Goal: Transaction & Acquisition: Purchase product/service

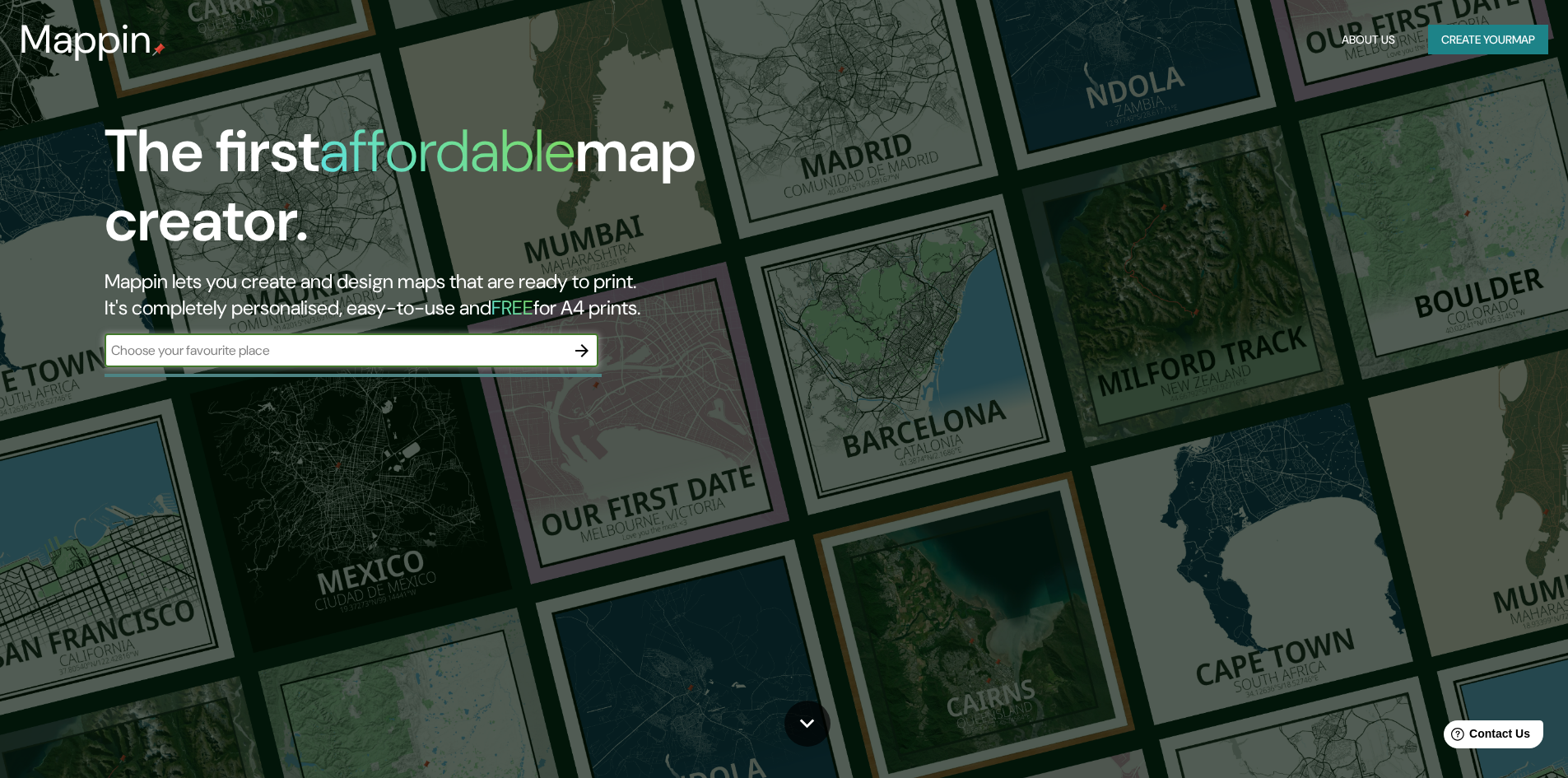
click at [416, 371] on div "The first affordable map creator. Mappin lets you create and design maps that a…" at bounding box center [496, 250] width 941 height 267
click at [404, 356] on input "text" at bounding box center [335, 350] width 461 height 19
type input "[GEOGRAPHIC_DATA] y [PERSON_NAME] [DATE][GEOGRAPHIC_DATA][PERSON_NAME]"
click at [590, 349] on icon "button" at bounding box center [582, 351] width 20 height 20
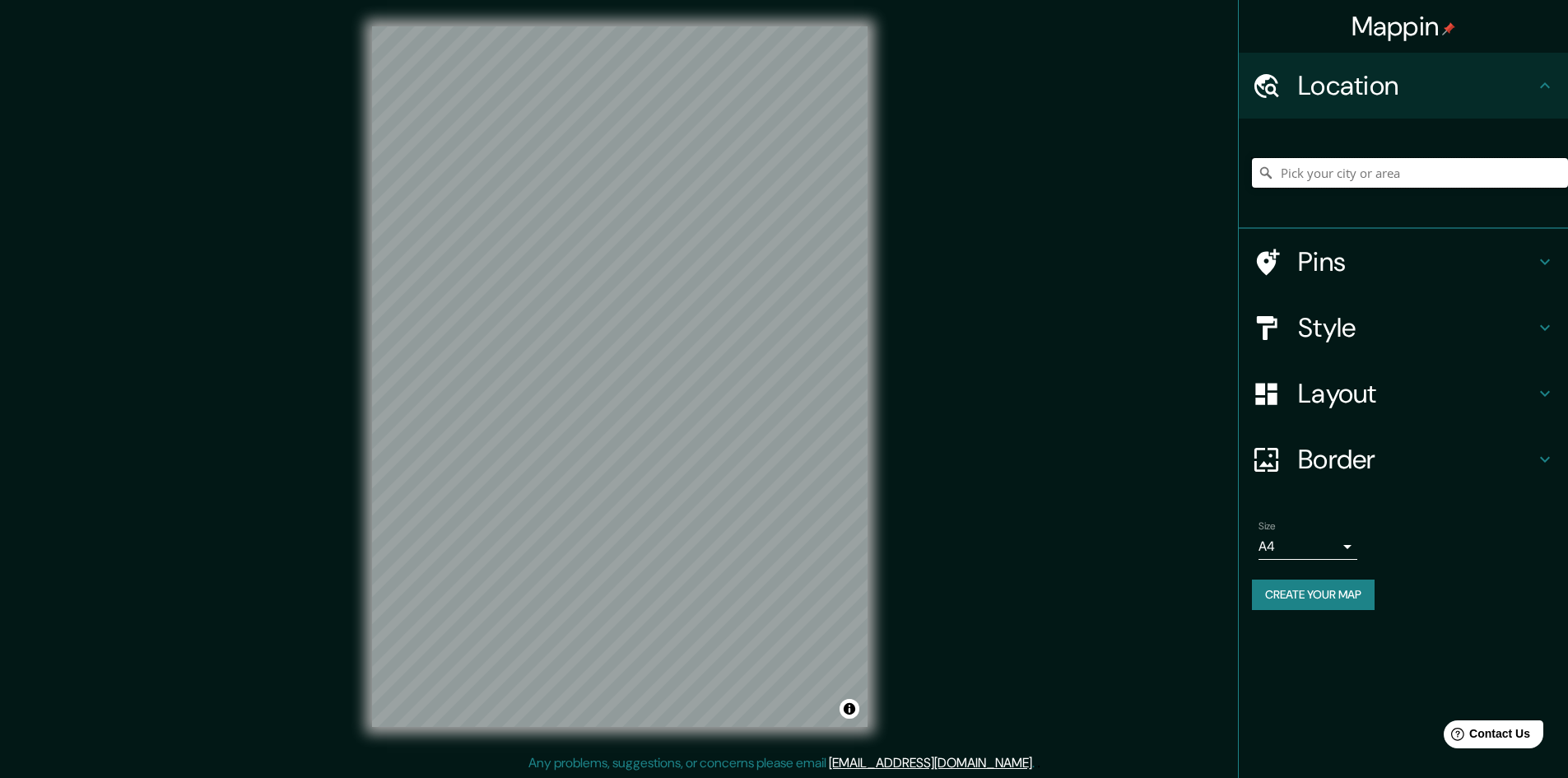
click at [1421, 178] on input "Pick your city or area" at bounding box center [1411, 173] width 316 height 30
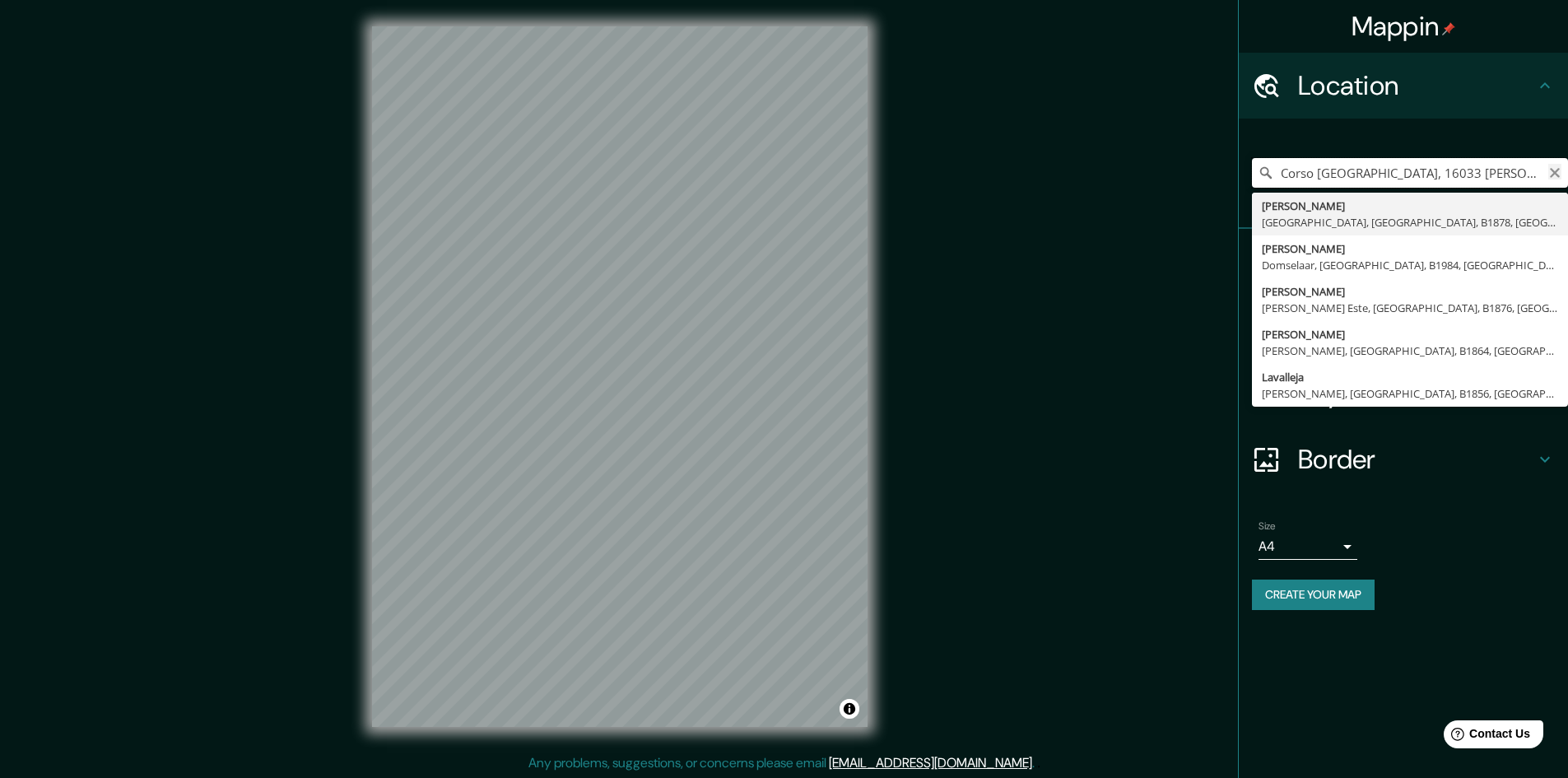
type input "Corso [GEOGRAPHIC_DATA], 16033 [PERSON_NAME] [GEOGRAPHIC_DATA][PERSON_NAME], [G…"
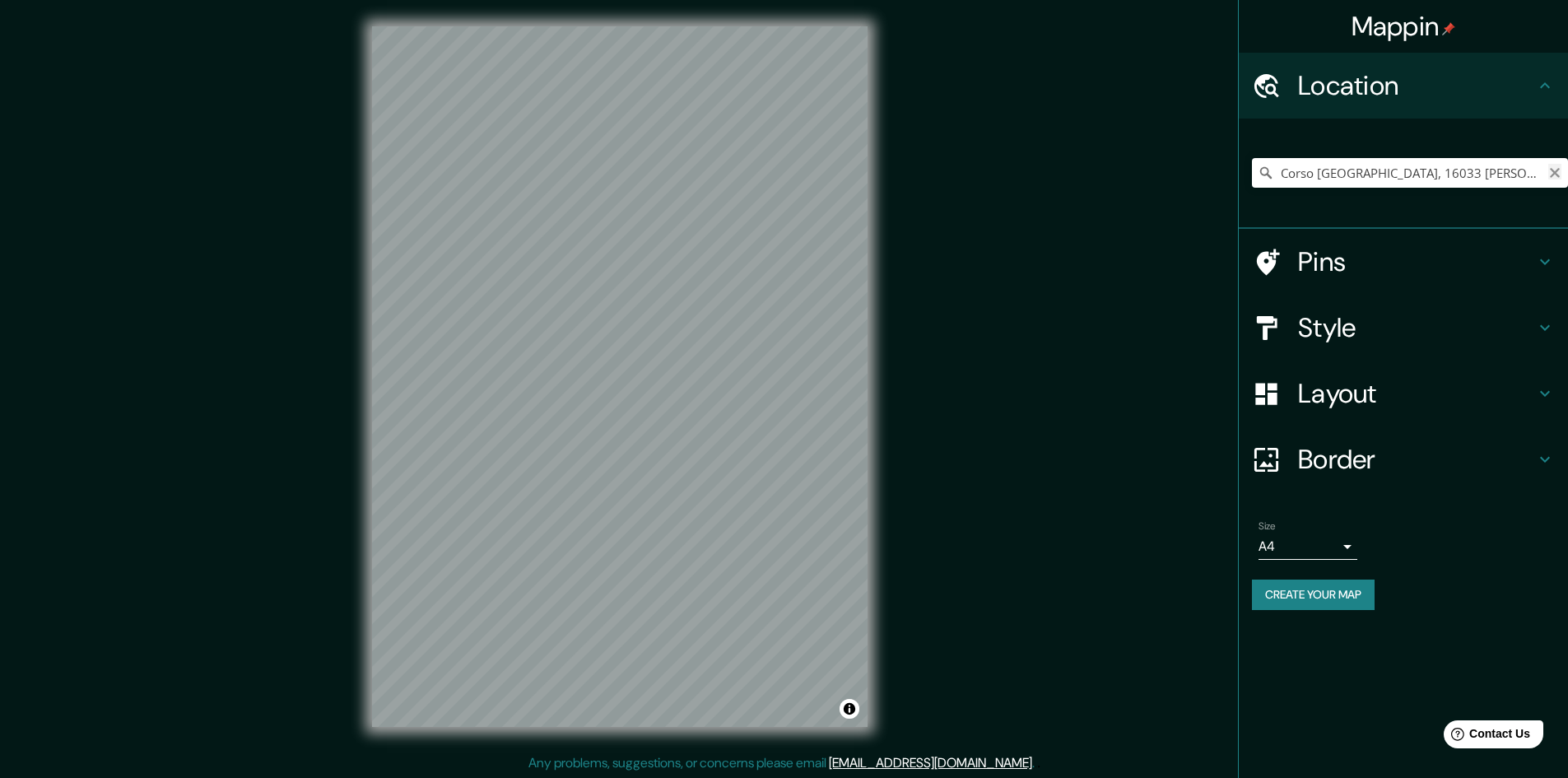
click at [1556, 169] on icon "Clear" at bounding box center [1555, 173] width 14 height 14
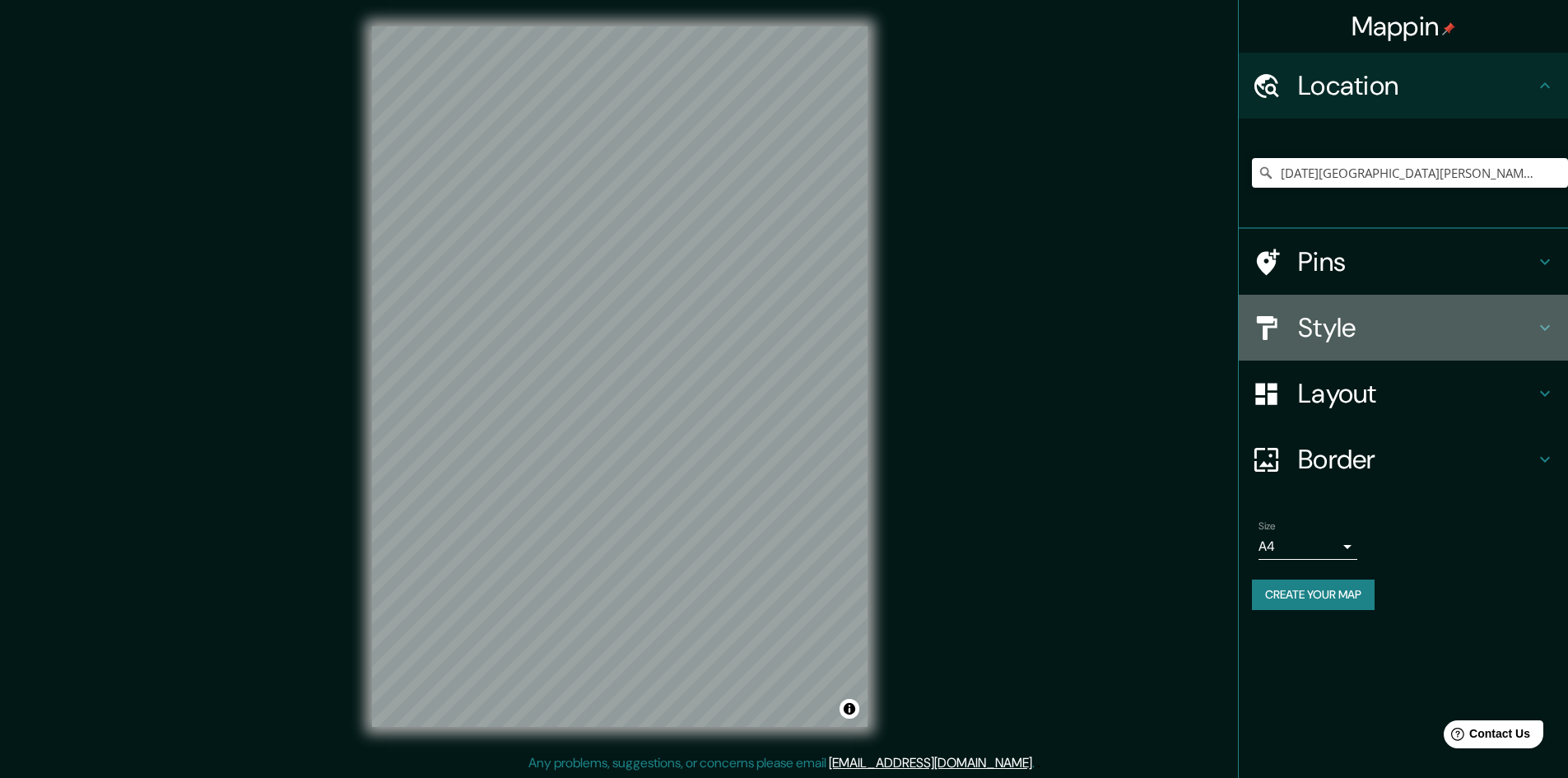
click at [1426, 318] on h4 "Style" at bounding box center [1417, 327] width 237 height 33
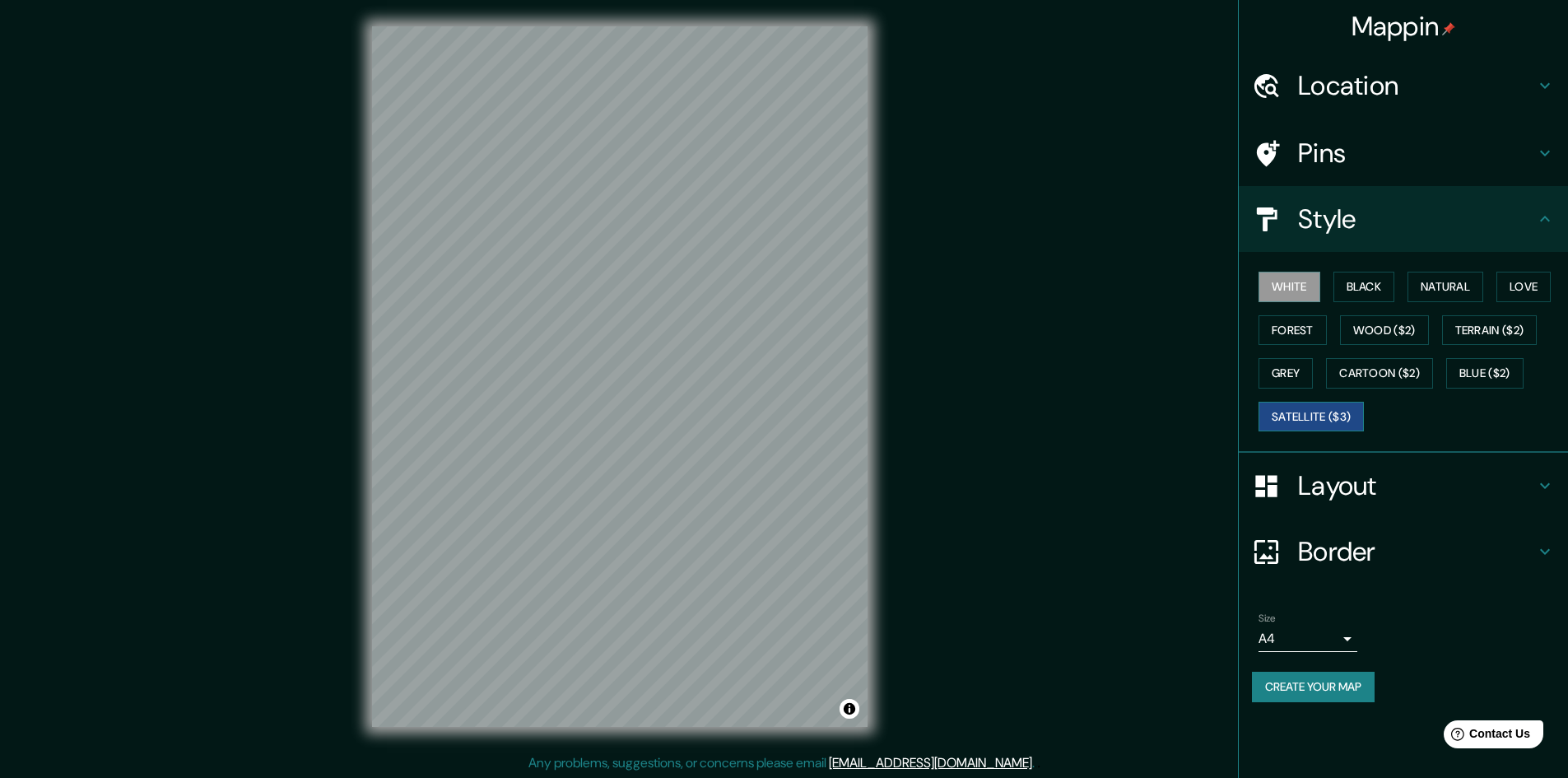
click at [1327, 415] on button "Satellite ($3)" at bounding box center [1311, 417] width 106 height 31
click at [1371, 88] on h4 "Location" at bounding box center [1417, 85] width 237 height 33
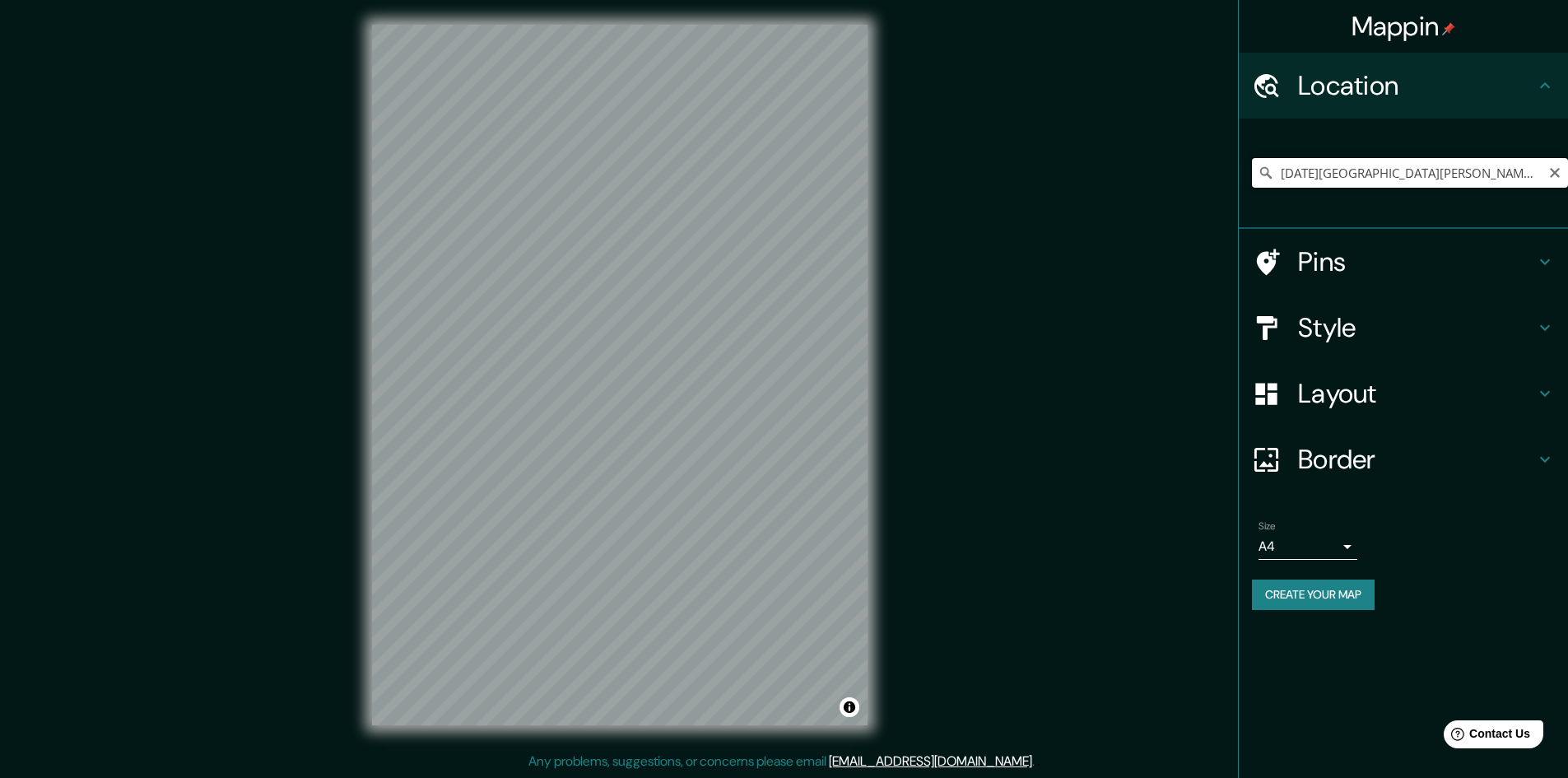
click at [1522, 177] on input "[DATE][GEOGRAPHIC_DATA][PERSON_NAME], [GEOGRAPHIC_DATA], [GEOGRAPHIC_DATA]" at bounding box center [1411, 173] width 316 height 30
drag, startPoint x: 1522, startPoint y: 177, endPoint x: 1547, endPoint y: 177, distance: 25.0
click at [1547, 177] on input "[DATE][GEOGRAPHIC_DATA][PERSON_NAME], [GEOGRAPHIC_DATA], [GEOGRAPHIC_DATA]" at bounding box center [1411, 173] width 316 height 30
click at [1545, 174] on input "[DATE][GEOGRAPHIC_DATA][PERSON_NAME], [GEOGRAPHIC_DATA], [GEOGRAPHIC_DATA]" at bounding box center [1411, 173] width 316 height 30
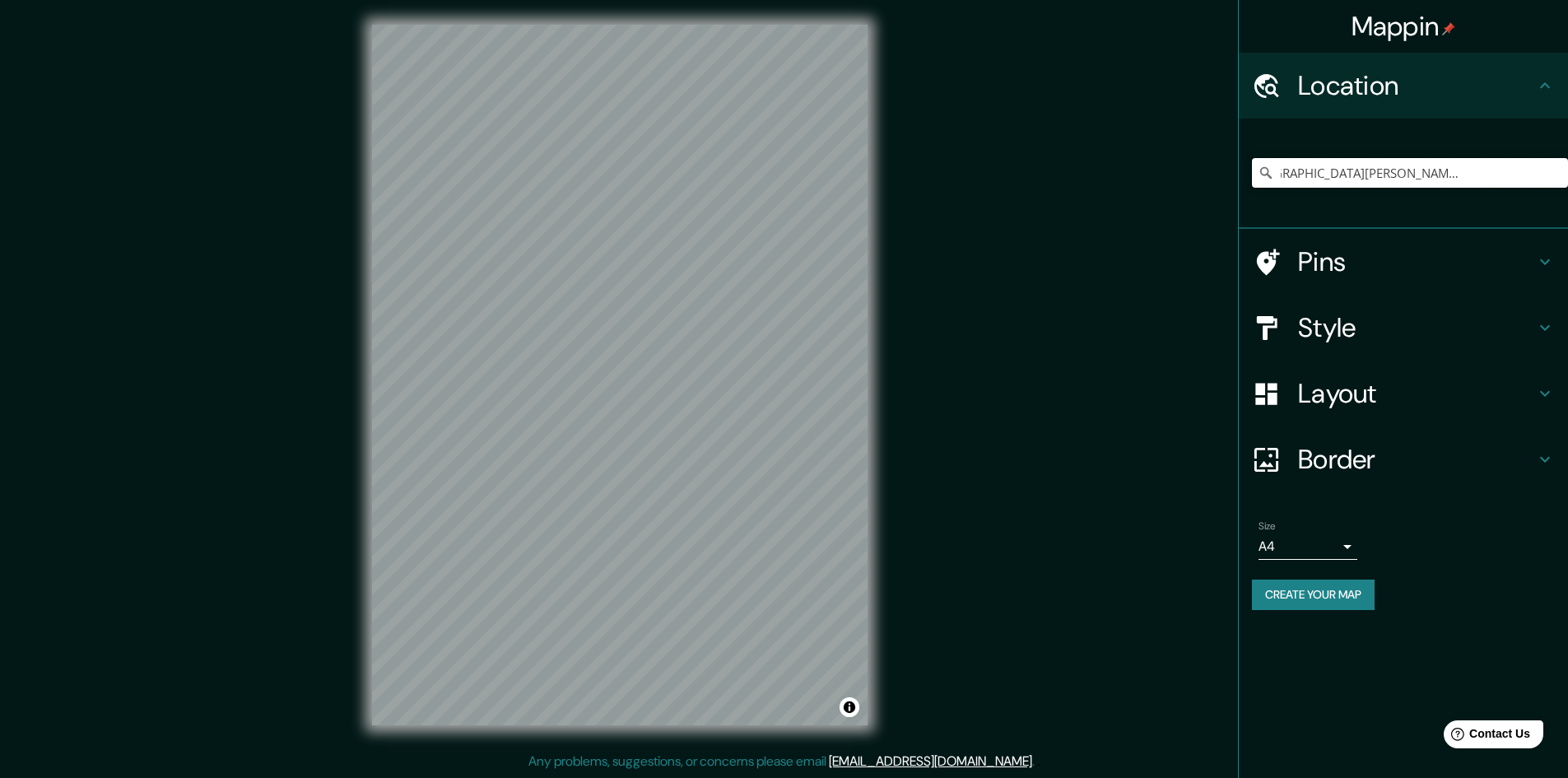
scroll to position [0, 0]
click at [1519, 177] on input "[DATE][GEOGRAPHIC_DATA][PERSON_NAME], [GEOGRAPHIC_DATA], [GEOGRAPHIC_DATA]" at bounding box center [1411, 173] width 316 height 30
drag, startPoint x: 1530, startPoint y: 176, endPoint x: 1546, endPoint y: 175, distance: 16.0
click at [1546, 175] on input "[DATE][GEOGRAPHIC_DATA][PERSON_NAME], [GEOGRAPHIC_DATA], [GEOGRAPHIC_DATA]" at bounding box center [1411, 173] width 316 height 30
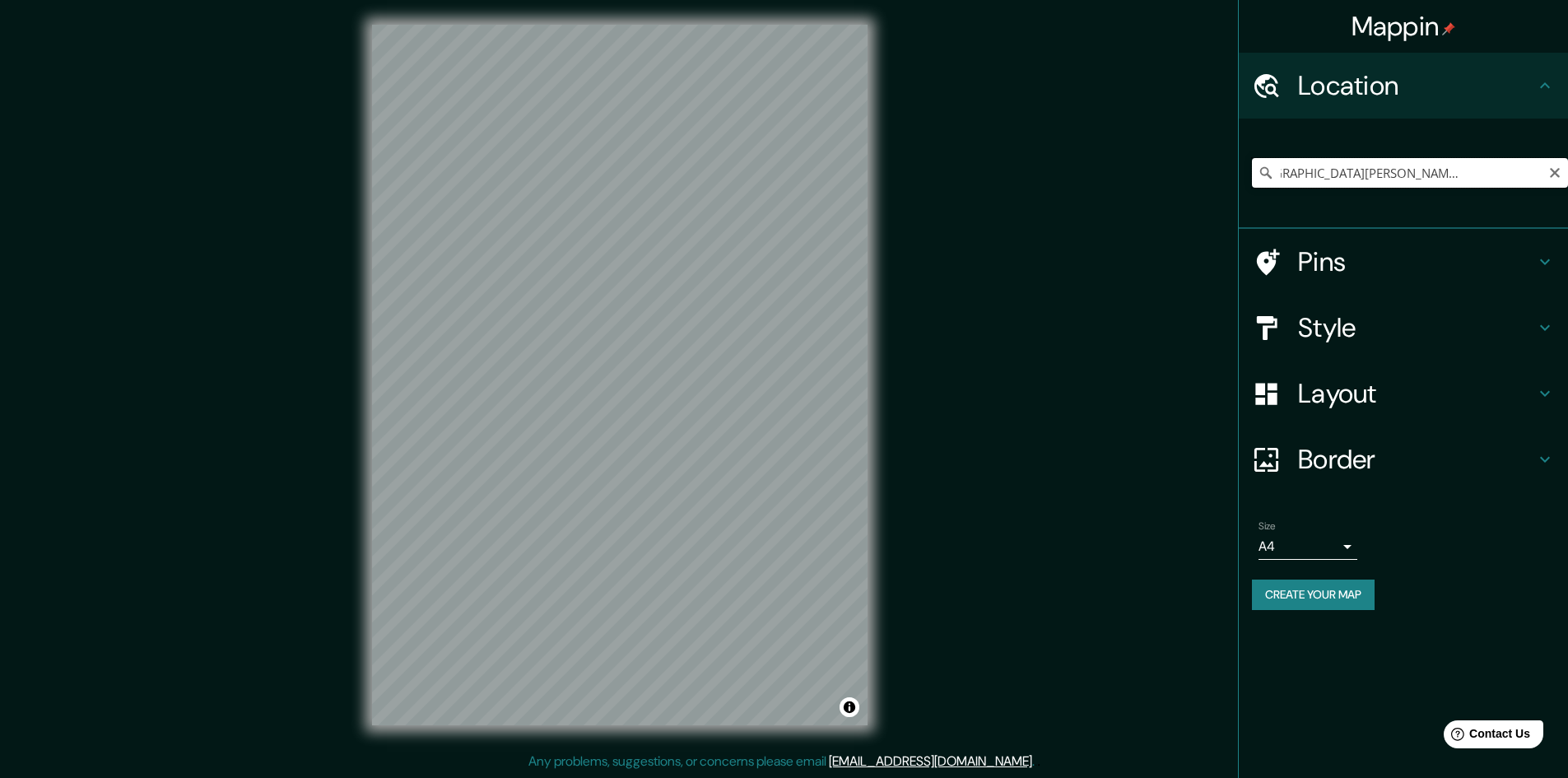
click at [1546, 175] on input "[DATE][GEOGRAPHIC_DATA][PERSON_NAME], [GEOGRAPHIC_DATA], [GEOGRAPHIC_DATA]" at bounding box center [1411, 173] width 316 height 30
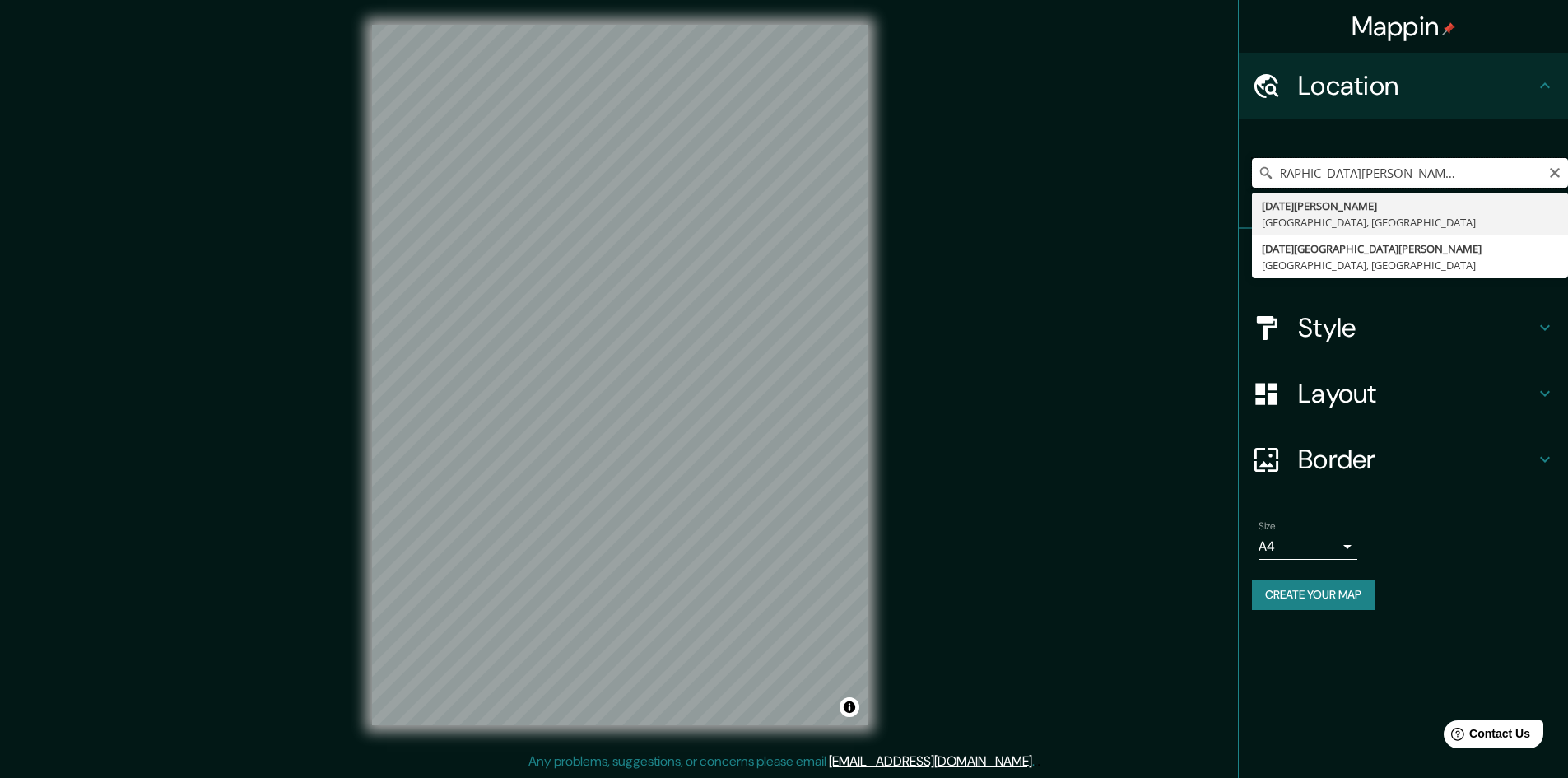
paste input "[STREET_ADDRESS][DATE][PERSON_NAME]"
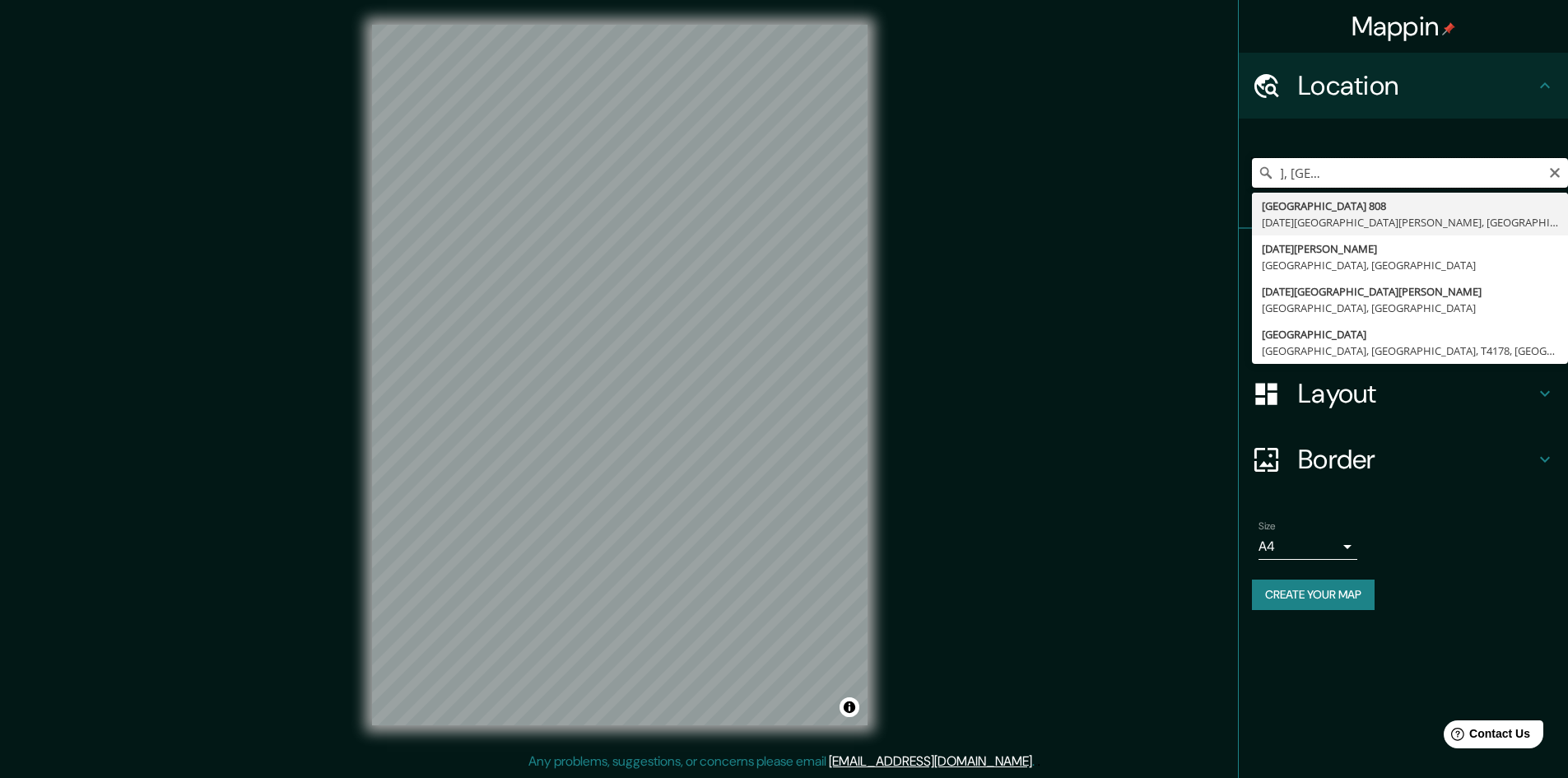
scroll to position [0, 0]
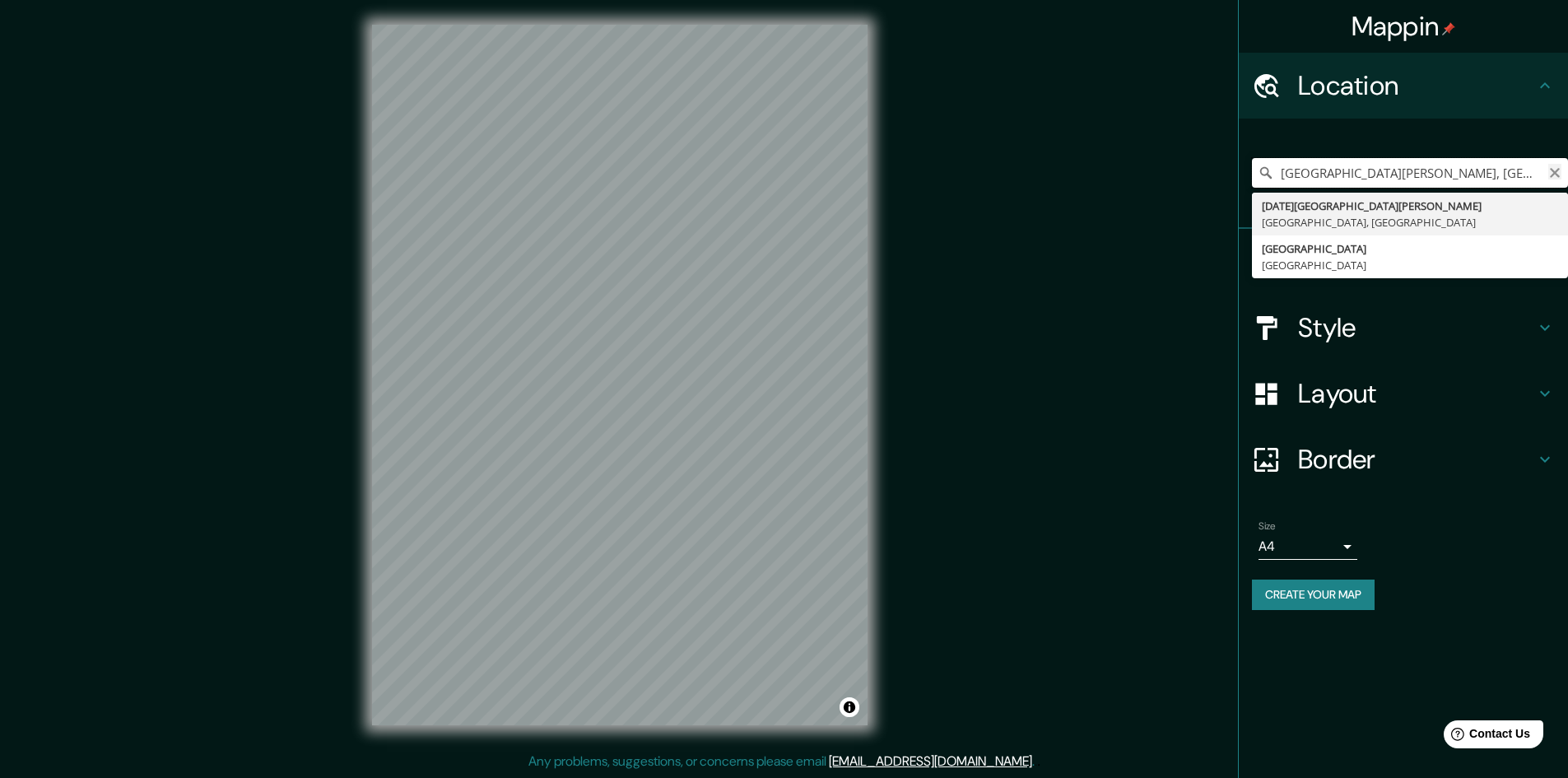
drag, startPoint x: 1564, startPoint y: 171, endPoint x: 1556, endPoint y: 172, distance: 8.1
click at [1559, 171] on div "[GEOGRAPHIC_DATA][PERSON_NAME], [GEOGRAPHIC_DATA], [GEOGRAPHIC_DATA] [DATE][GEO…" at bounding box center [1411, 173] width 316 height 30
type input "[GEOGRAPHIC_DATA][PERSON_NAME], [GEOGRAPHIC_DATA], [GEOGRAPHIC_DATA]"
click at [1554, 173] on icon "Clear" at bounding box center [1555, 173] width 14 height 14
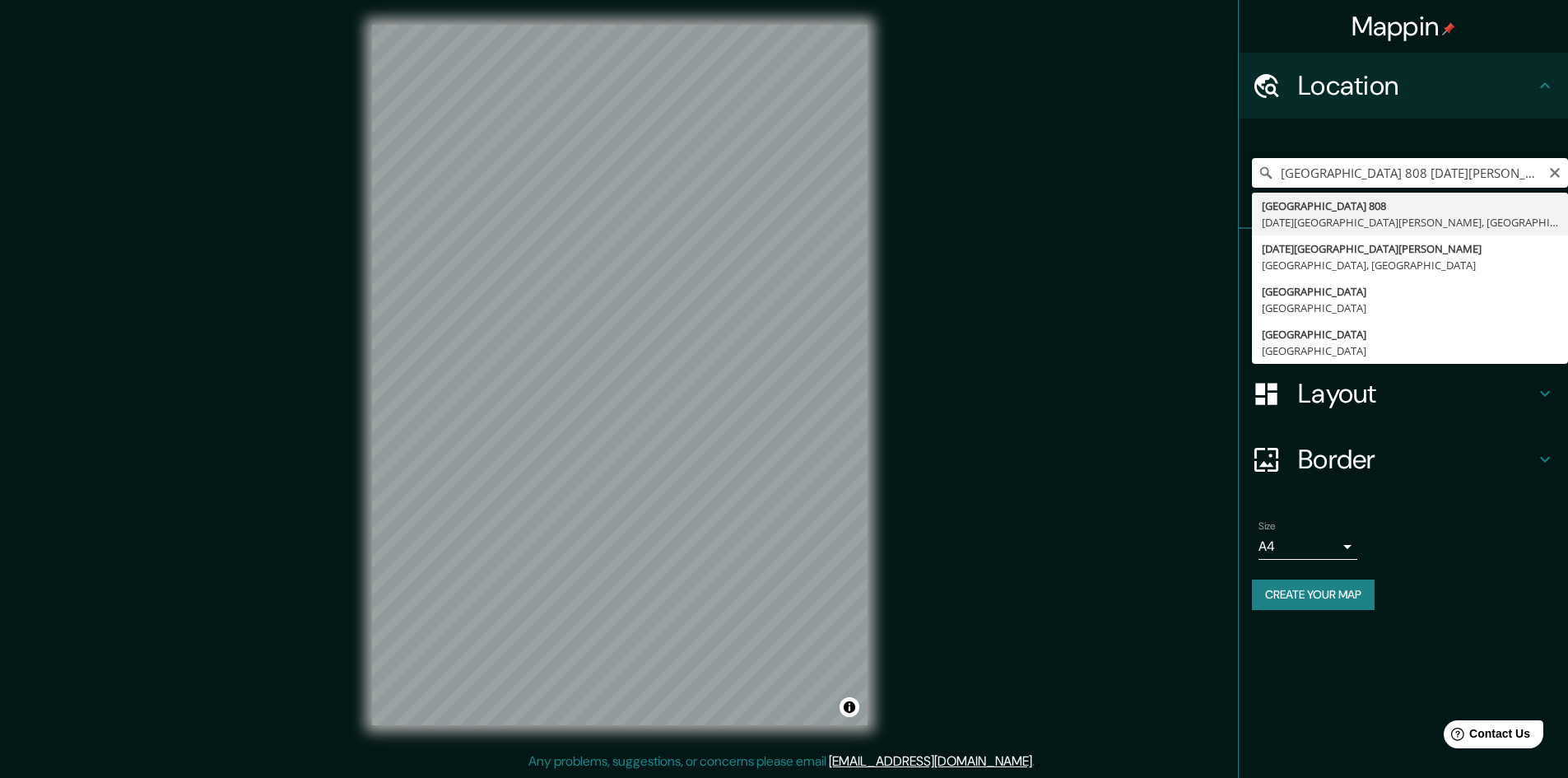
type input "[STREET_ADDRESS][DATE][PERSON_NAME]"
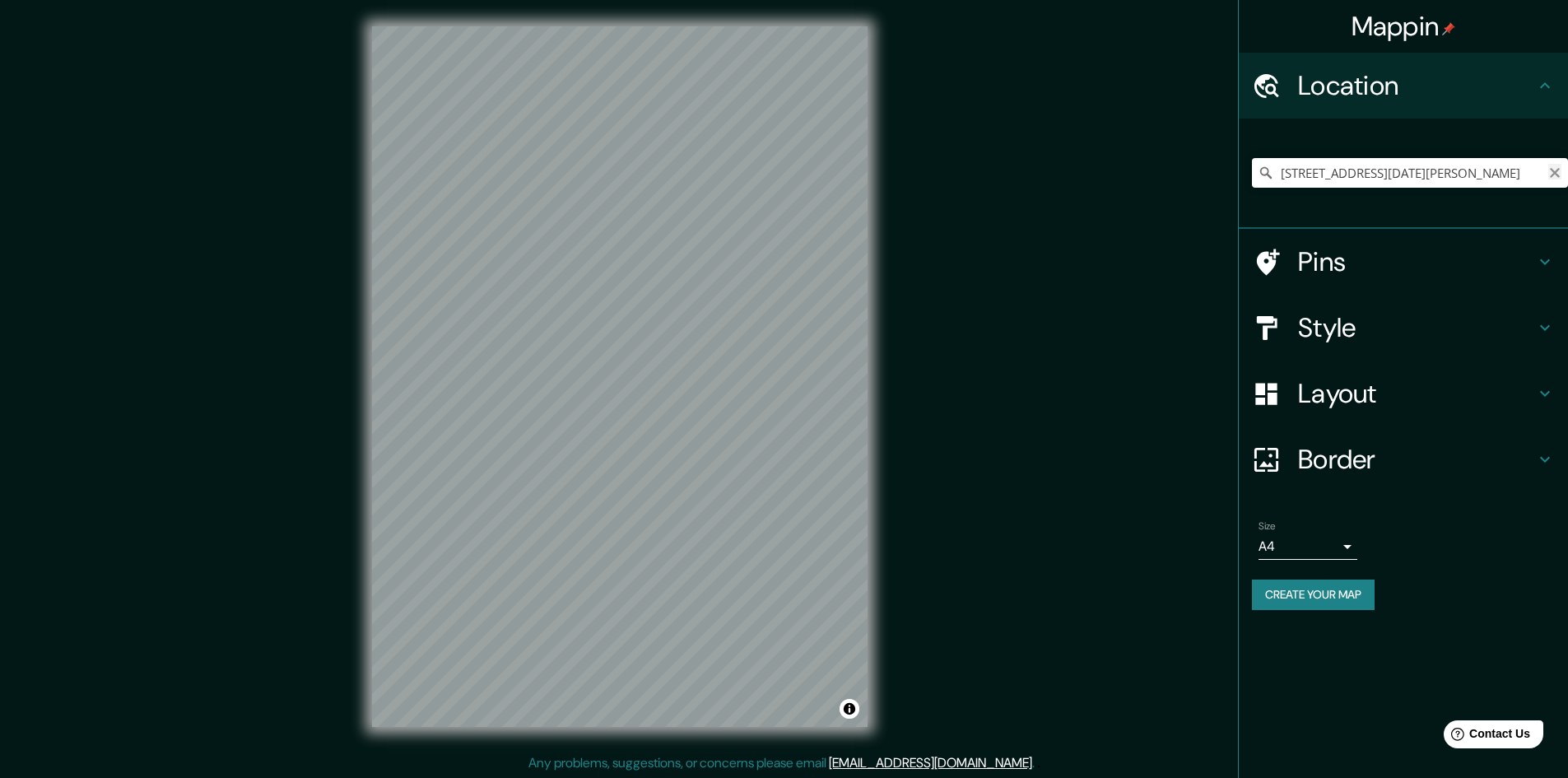
click at [1554, 174] on icon "Clear" at bounding box center [1554, 173] width 10 height 10
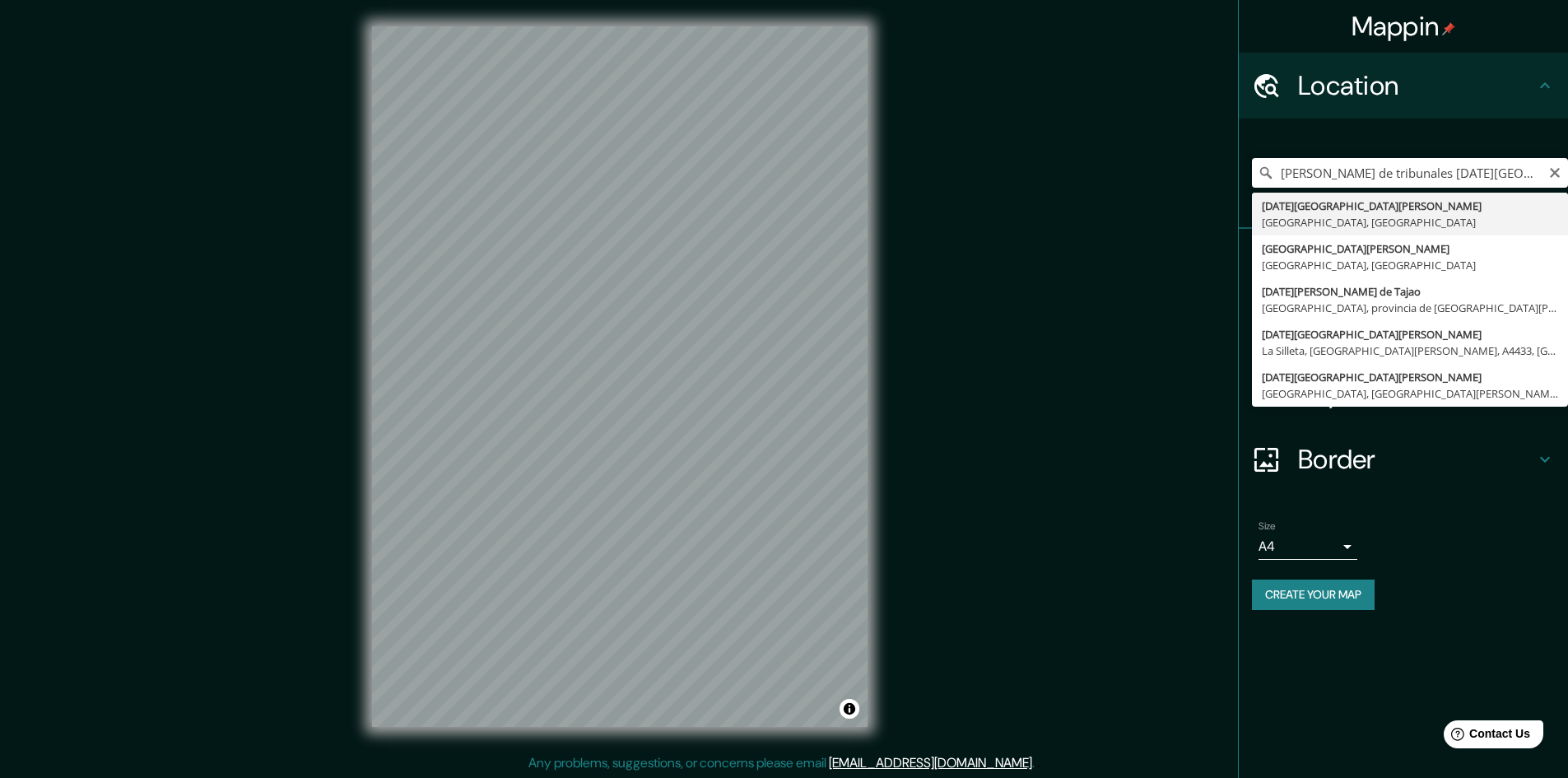
type input "[DATE][GEOGRAPHIC_DATA][PERSON_NAME], [GEOGRAPHIC_DATA], [GEOGRAPHIC_DATA]"
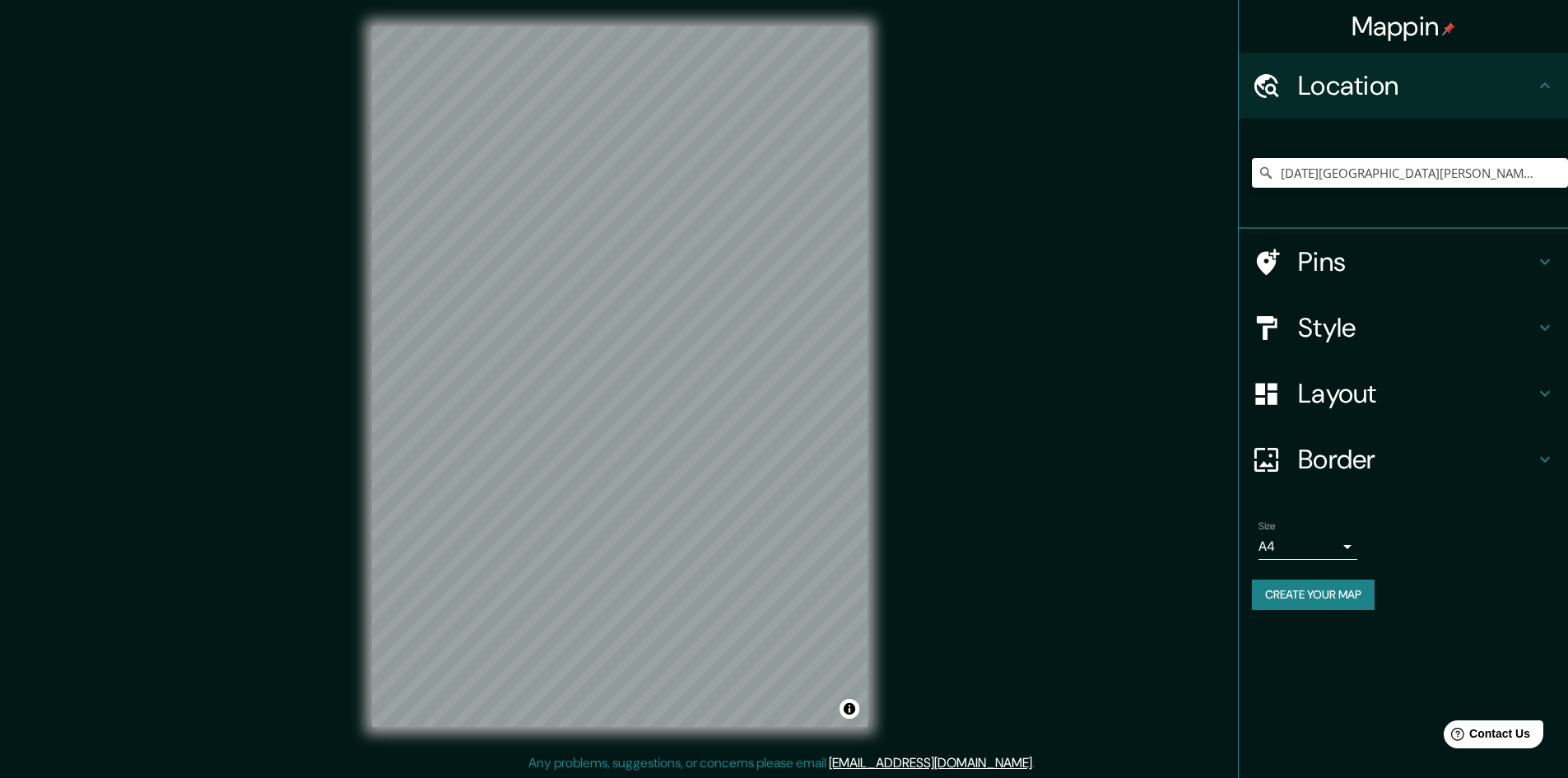
click at [339, 305] on div "Mappin Location [DATE][GEOGRAPHIC_DATA][PERSON_NAME], [GEOGRAPHIC_DATA], [GEOGR…" at bounding box center [784, 390] width 1568 height 780
click at [338, 314] on div "Mappin Location [DATE][GEOGRAPHIC_DATA][PERSON_NAME], [GEOGRAPHIC_DATA], [GEOGR…" at bounding box center [784, 390] width 1568 height 780
click at [1388, 339] on h4 "Style" at bounding box center [1417, 327] width 237 height 33
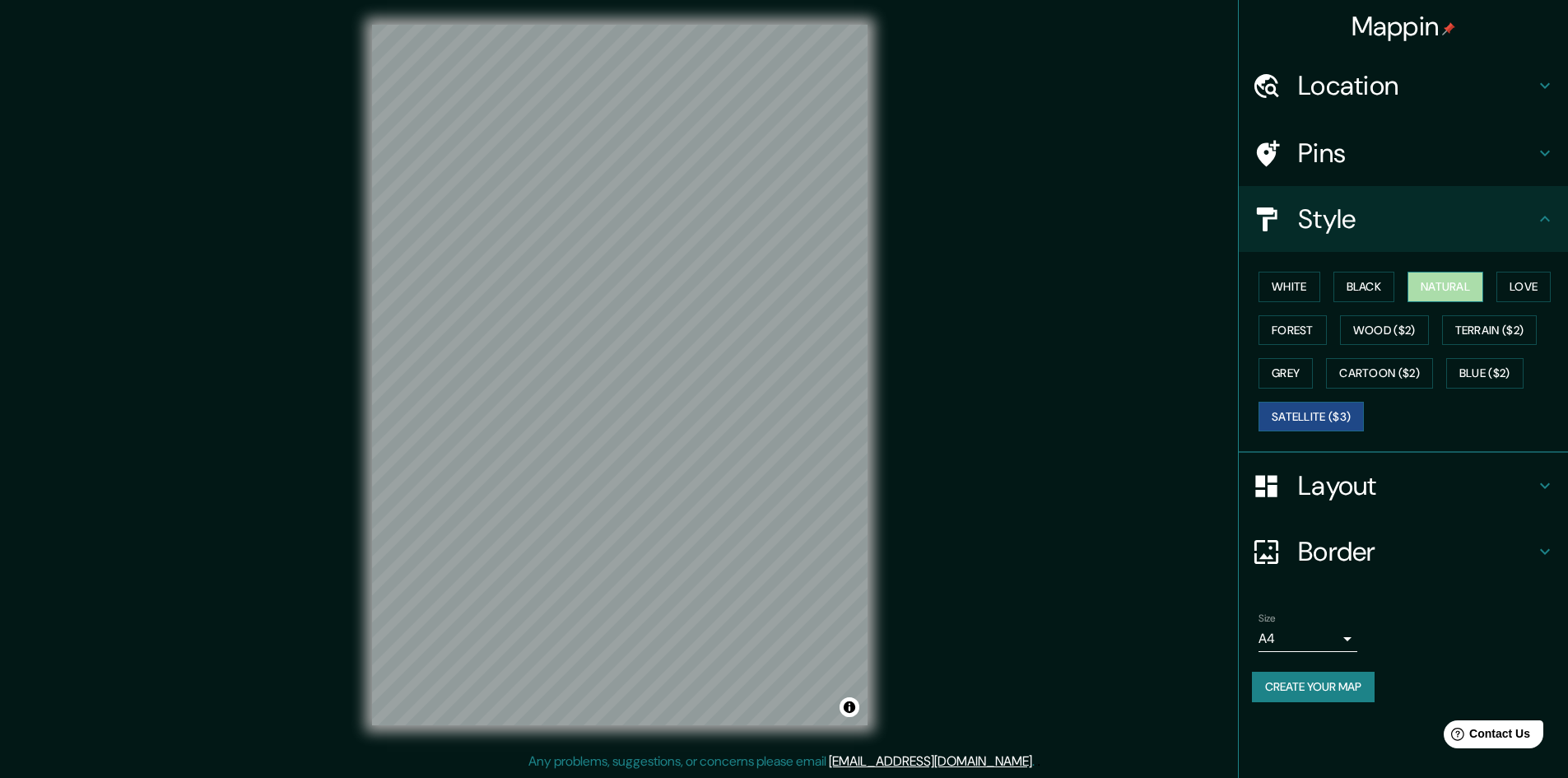
click at [1413, 285] on button "Natural" at bounding box center [1446, 287] width 76 height 31
click at [1298, 327] on button "Forest" at bounding box center [1293, 331] width 69 height 31
click at [1304, 292] on button "White" at bounding box center [1289, 287] width 61 height 31
click at [1363, 287] on button "Black" at bounding box center [1365, 287] width 61 height 31
